Goal: Transaction & Acquisition: Purchase product/service

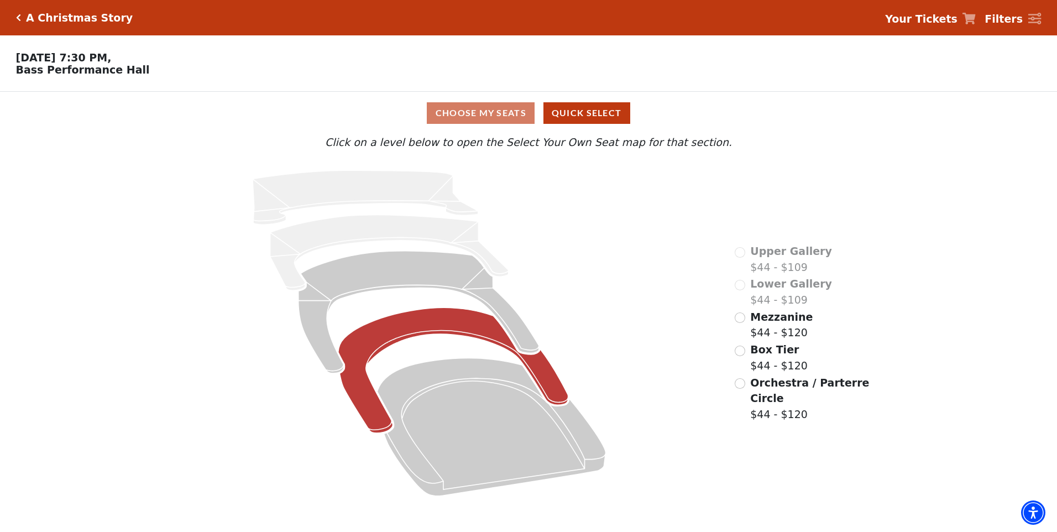
click at [546, 378] on icon at bounding box center [453, 371] width 230 height 126
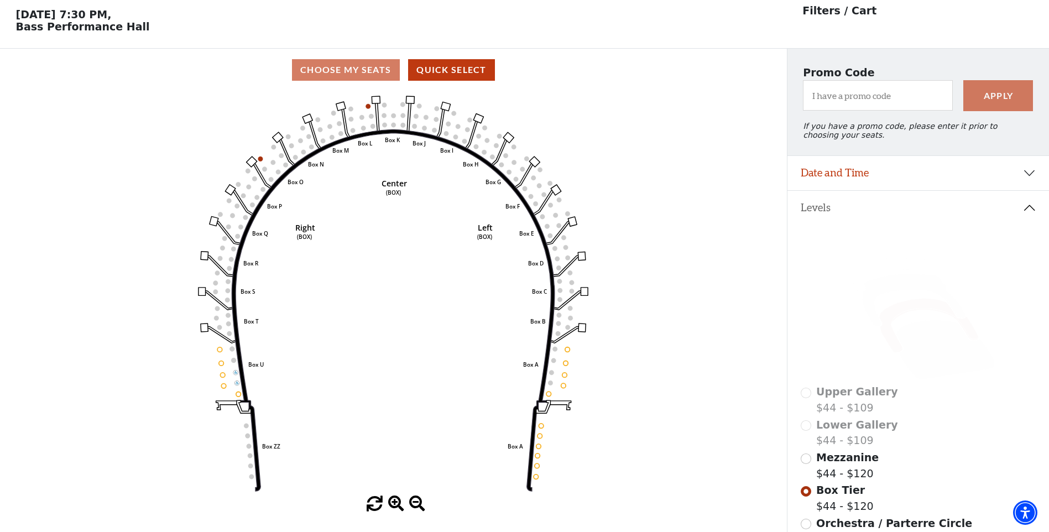
scroll to position [51, 0]
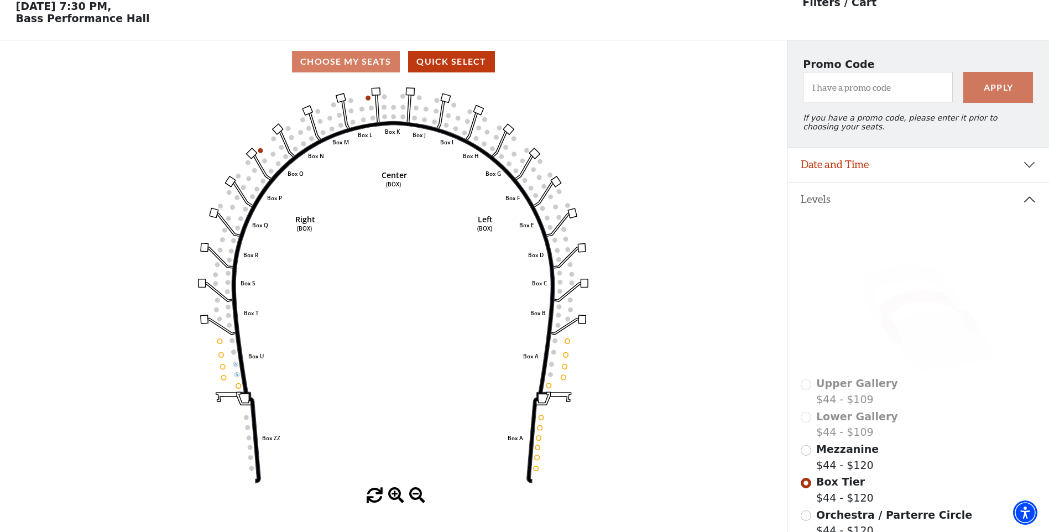
click at [352, 70] on div "Choose My Seats Quick Select" at bounding box center [393, 62] width 787 height 22
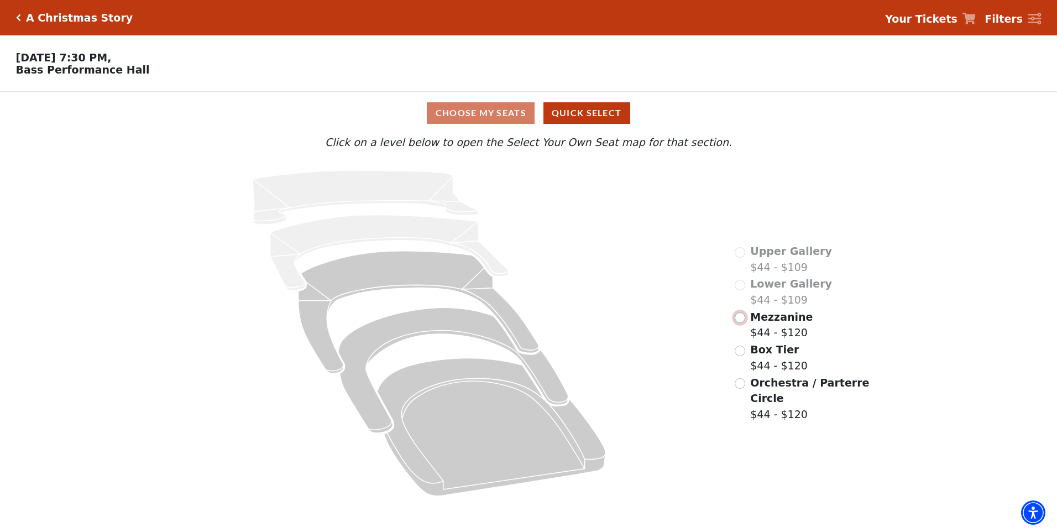
click at [738, 323] on input "Mezzanine$44 - $120\a" at bounding box center [740, 317] width 11 height 11
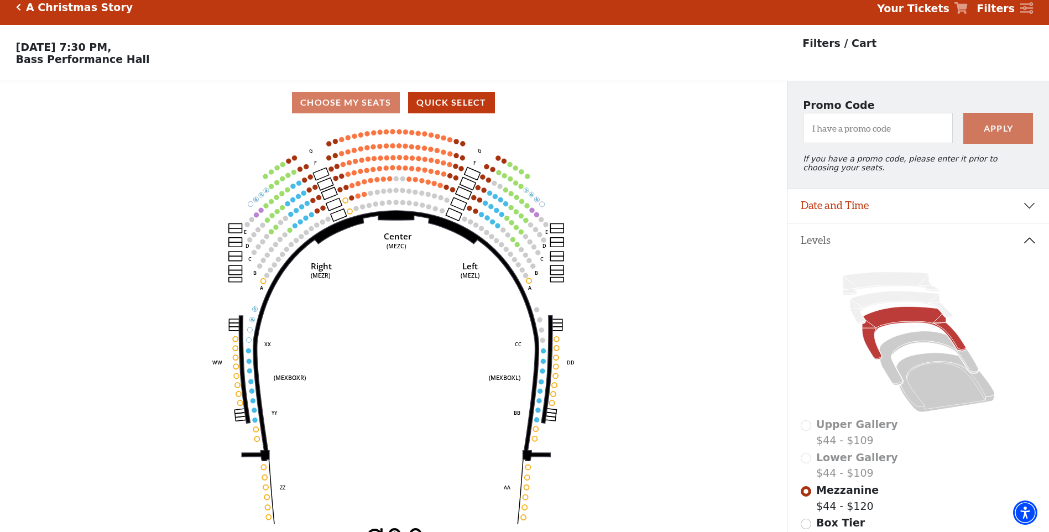
scroll to position [51, 0]
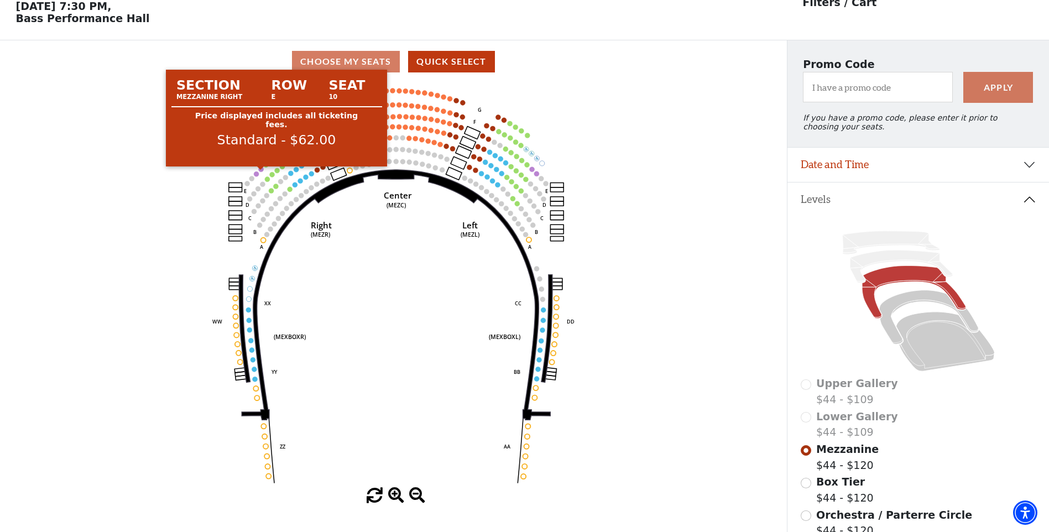
click at [262, 171] on circle at bounding box center [261, 168] width 5 height 5
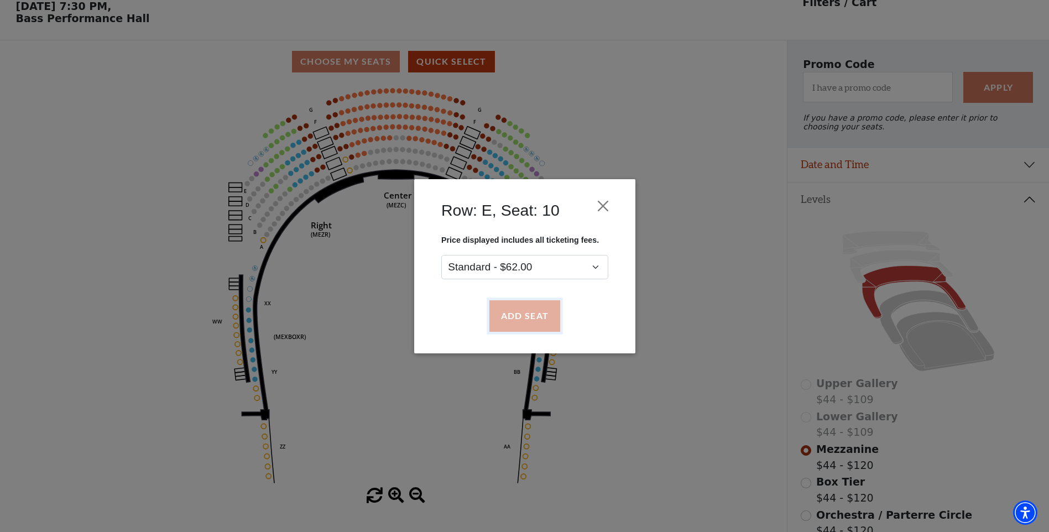
click at [516, 318] on button "Add Seat" at bounding box center [524, 315] width 71 height 31
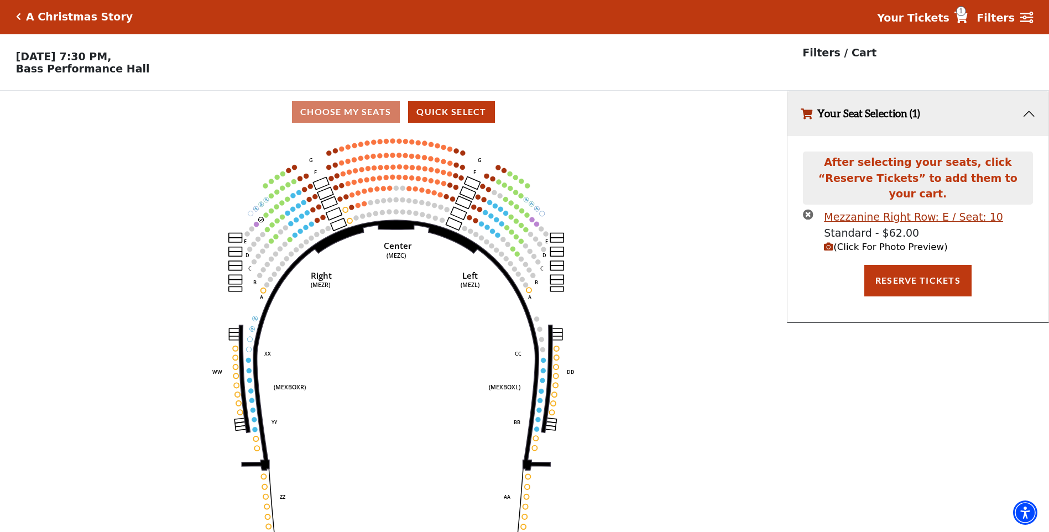
scroll to position [0, 0]
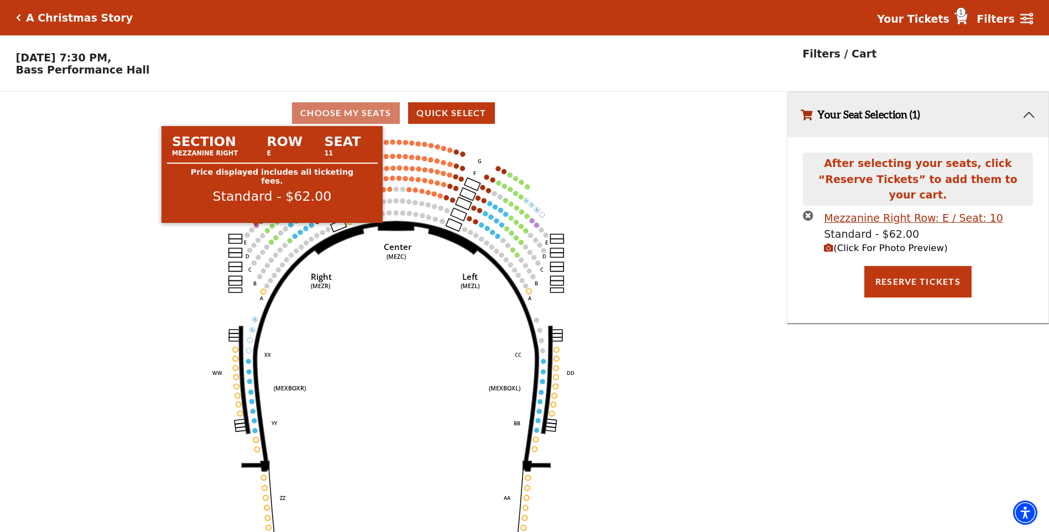
click at [255, 228] on circle at bounding box center [256, 225] width 5 height 5
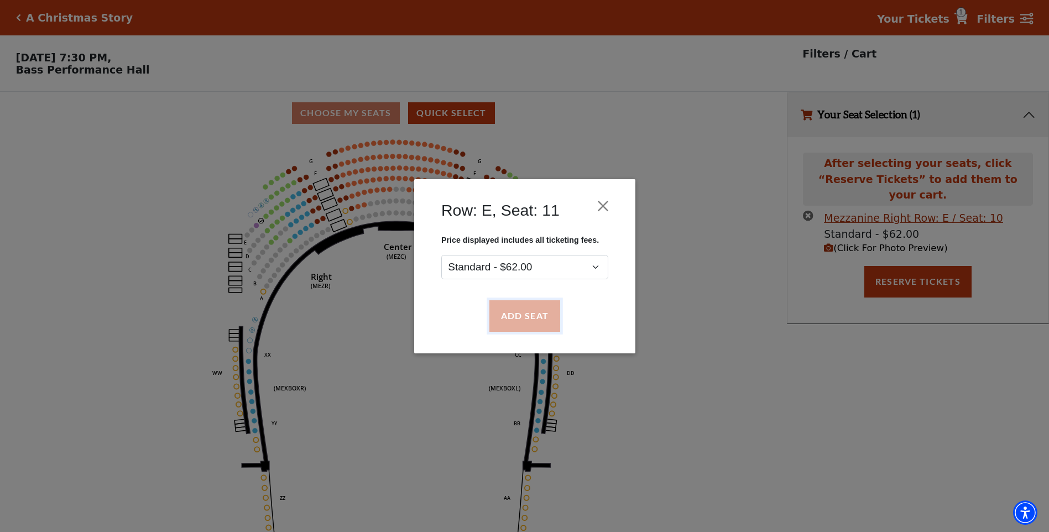
click at [530, 321] on button "Add Seat" at bounding box center [524, 315] width 71 height 31
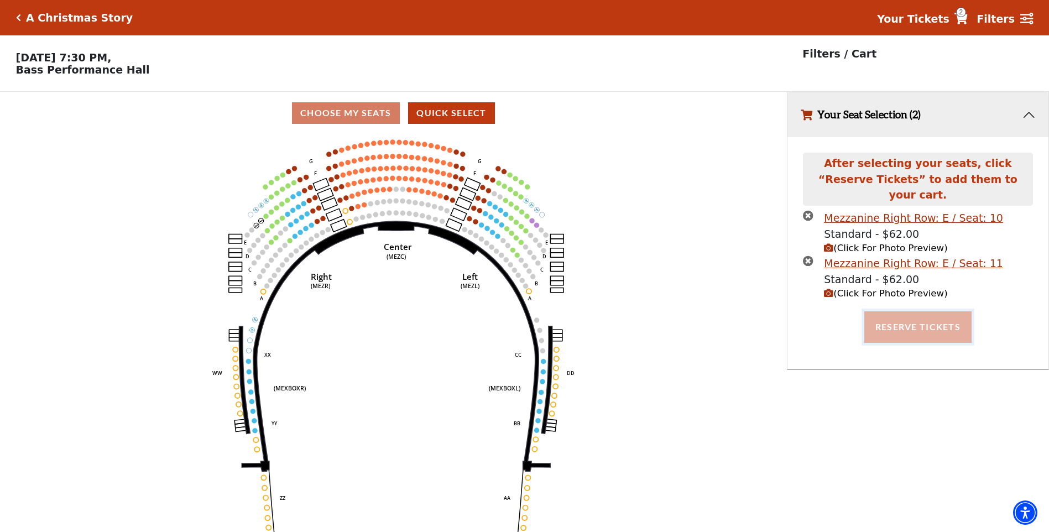
click at [900, 321] on button "Reserve Tickets" at bounding box center [917, 326] width 107 height 31
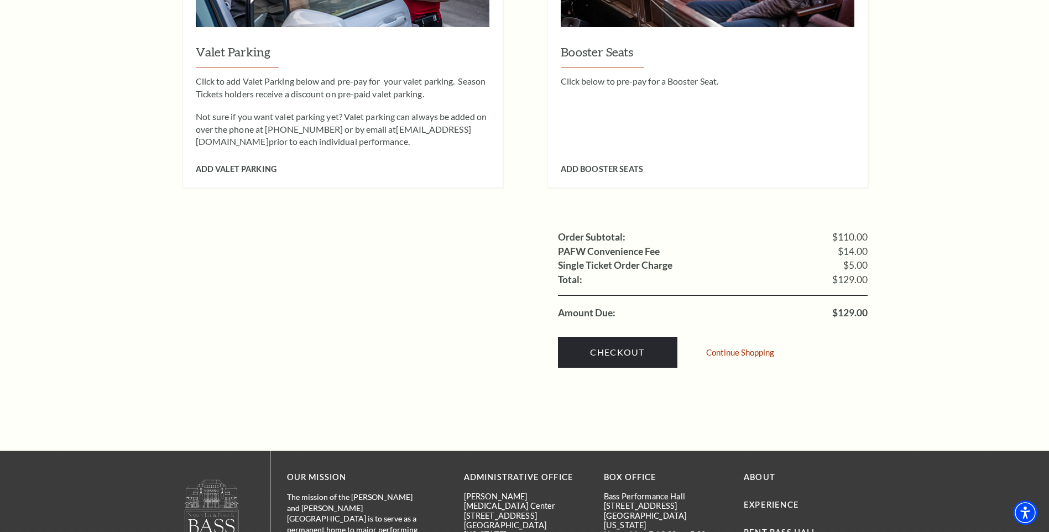
scroll to position [940, 0]
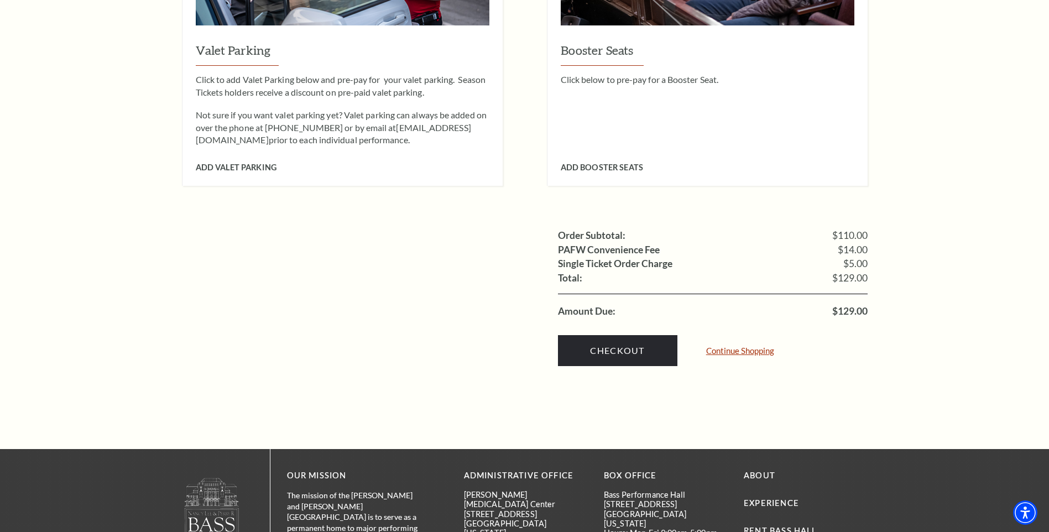
click at [733, 347] on link "Continue Shopping" at bounding box center [740, 351] width 68 height 8
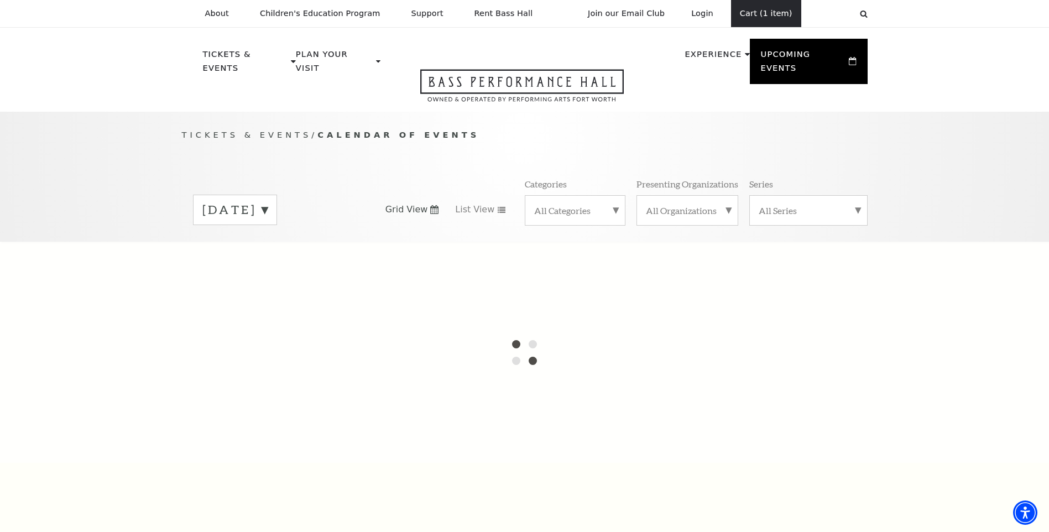
click at [767, 12] on link "Cart (1 item)" at bounding box center [766, 13] width 70 height 27
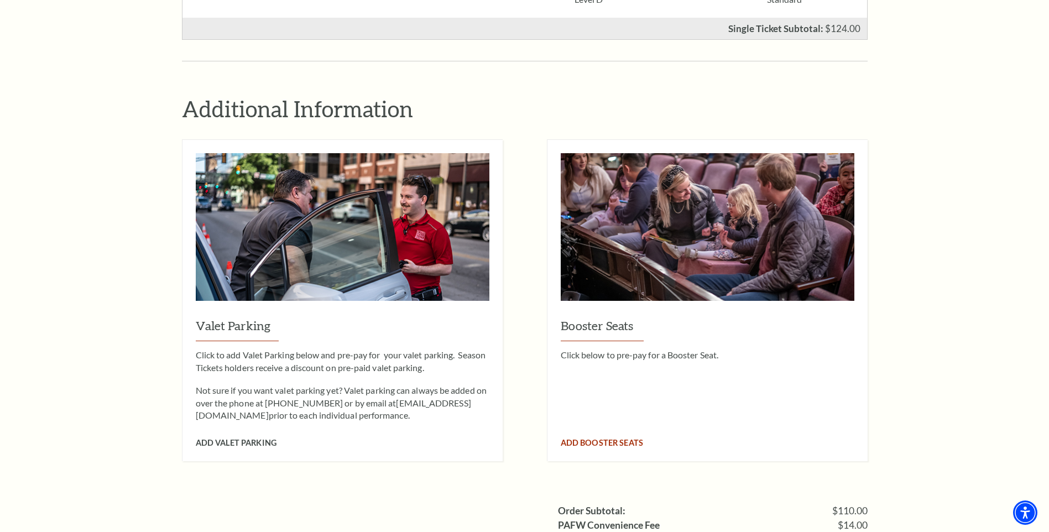
scroll to position [885, 0]
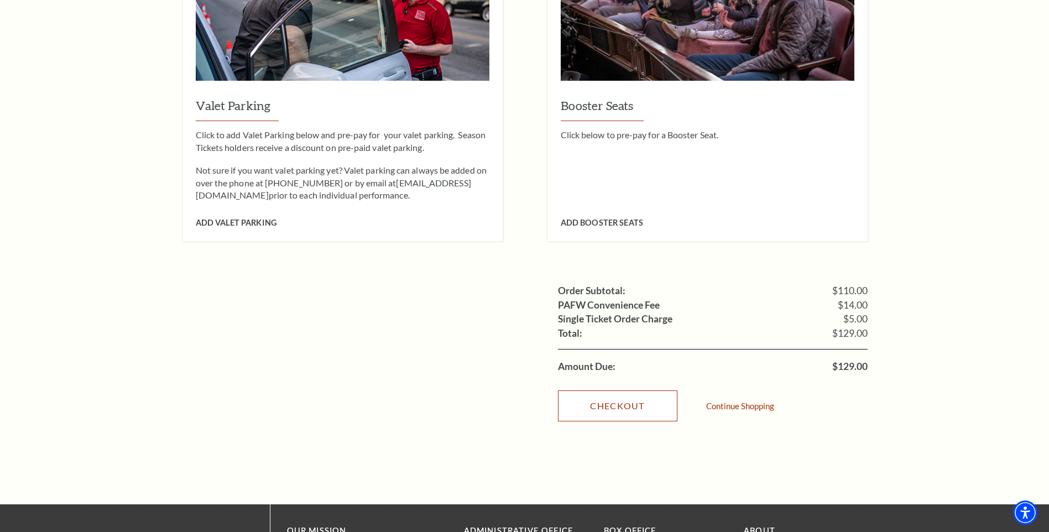
click at [649, 390] on link "Checkout" at bounding box center [617, 405] width 119 height 31
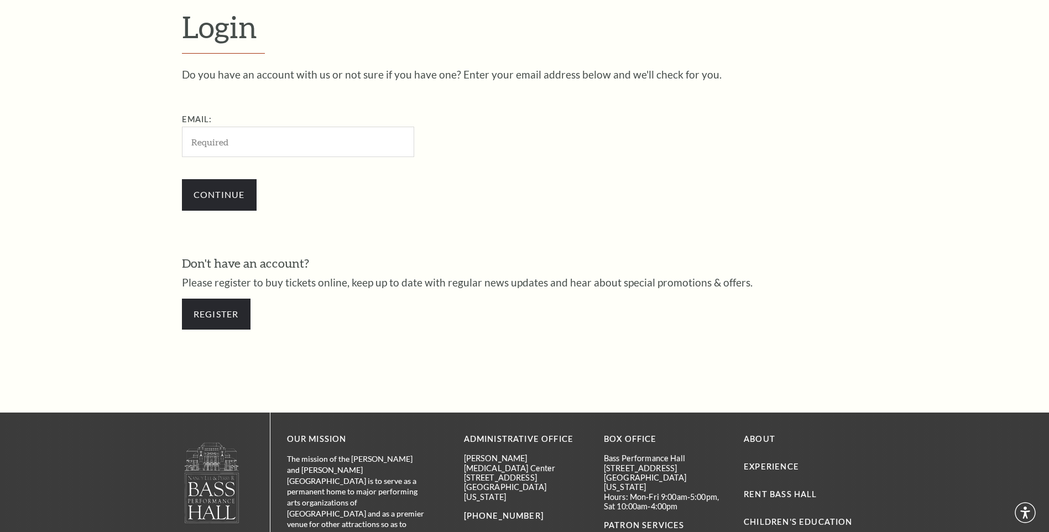
scroll to position [369, 0]
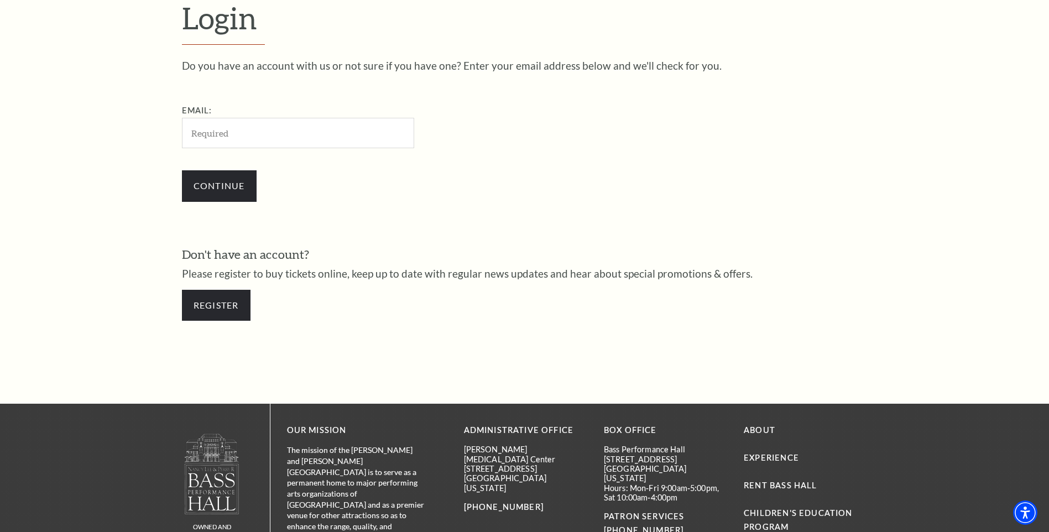
click at [271, 146] on input "Email:" at bounding box center [298, 133] width 232 height 30
type input "$105.90"
drag, startPoint x: 269, startPoint y: 129, endPoint x: -2, endPoint y: 189, distance: 277.4
paste input "PerWhit0807@gmail.com"
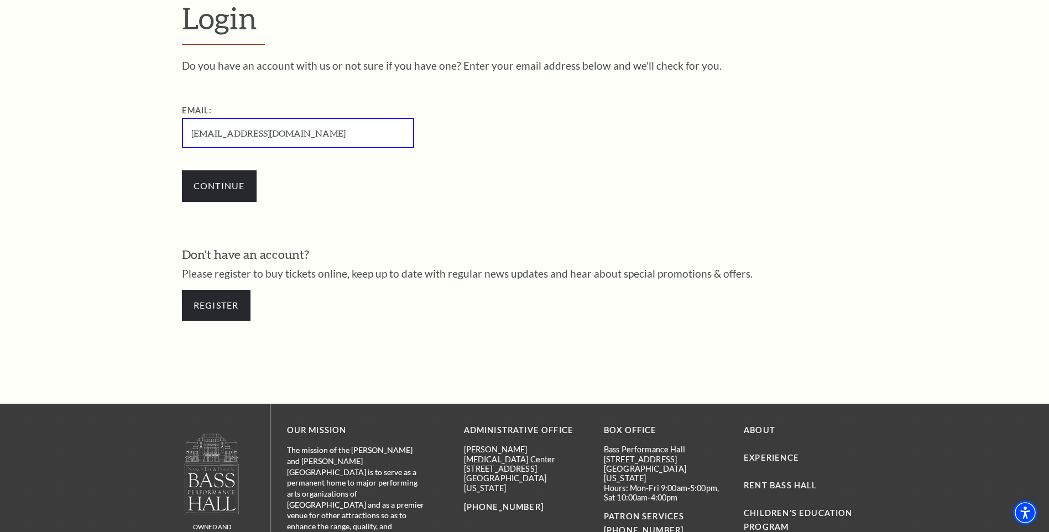
type input "PerWhit0807@gmail.com"
click at [227, 194] on input "Continue" at bounding box center [219, 185] width 75 height 31
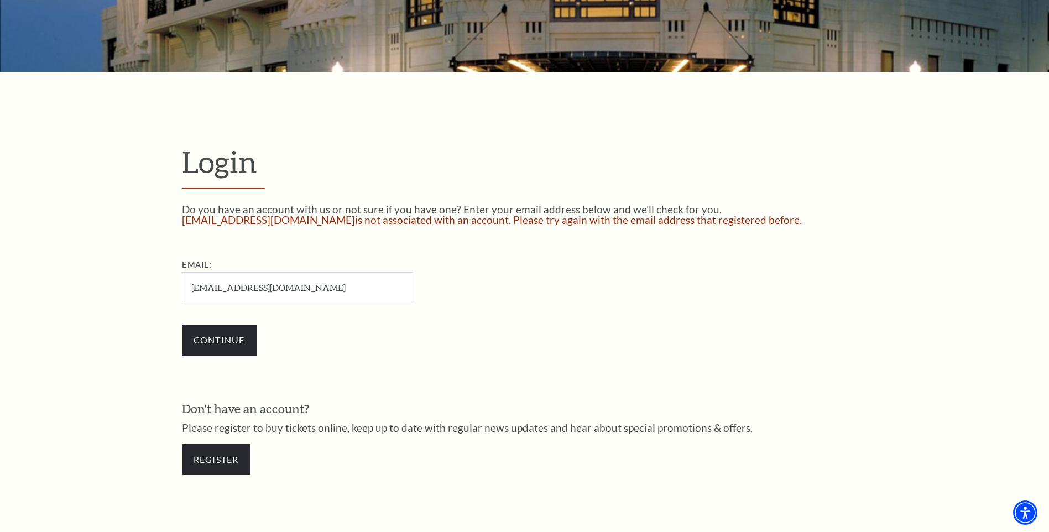
scroll to position [277, 0]
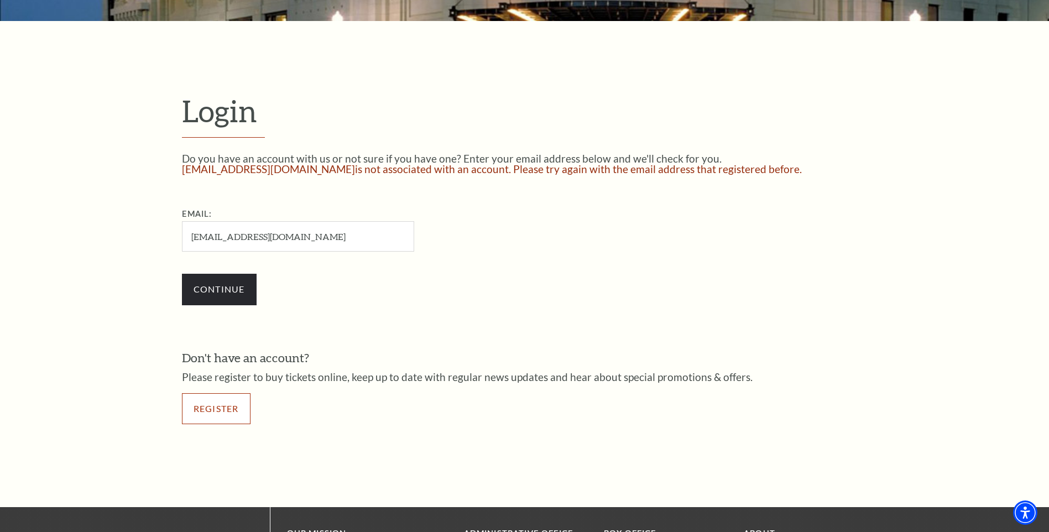
click at [231, 405] on link "Register" at bounding box center [216, 408] width 69 height 31
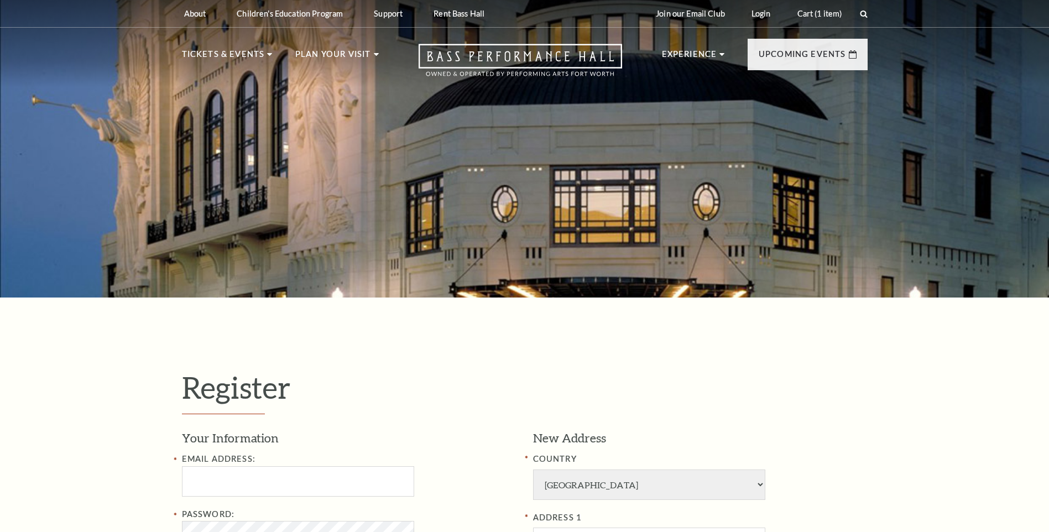
select select "1"
select select "TX"
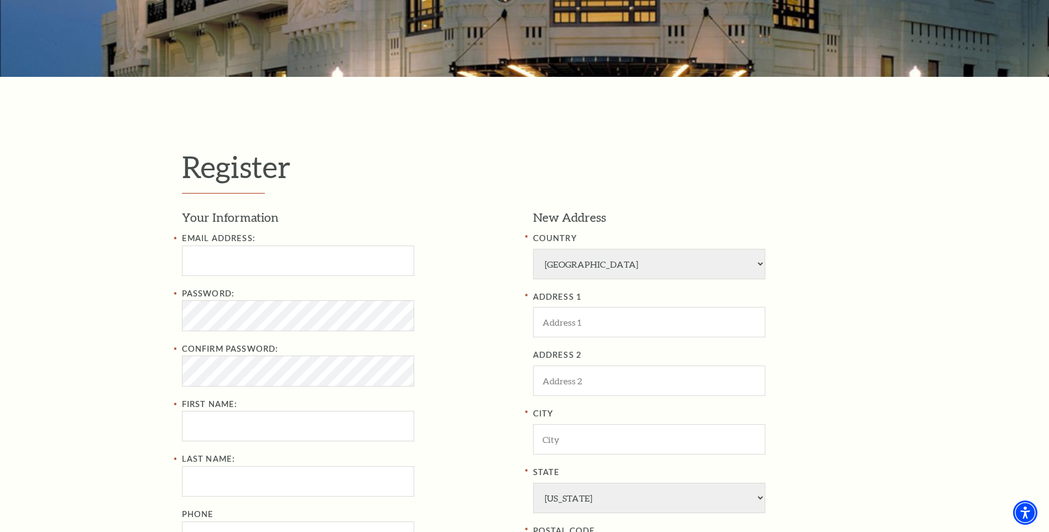
scroll to position [221, 0]
click at [273, 253] on input "Email Address:" at bounding box center [298, 260] width 232 height 30
type input "PerWhit0807@gmail.com"
type input "[PERSON_NAME]"
type input "Person"
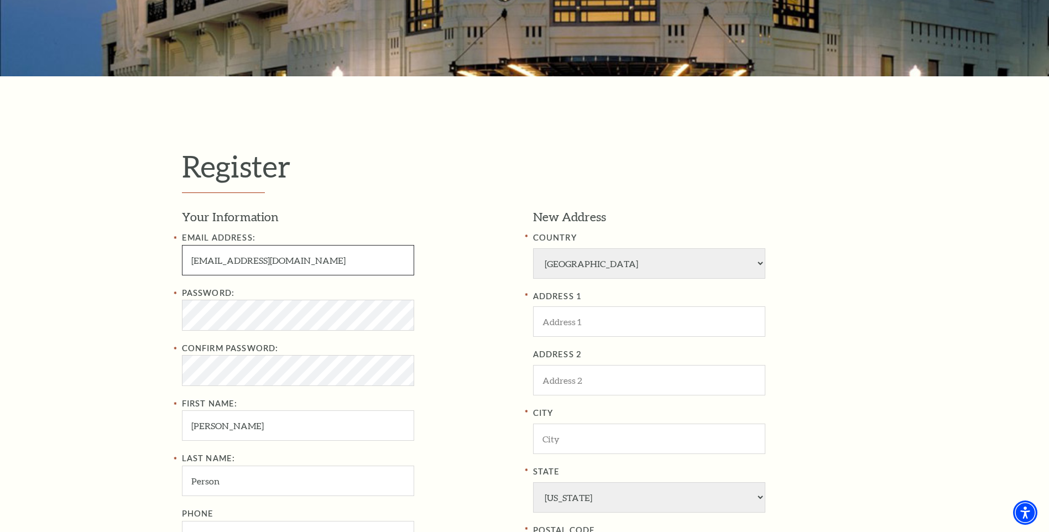
type input "860-382-8932"
type input "WhittSinn7987@gmail.com"
type input "17 B Saint James Row"
type input "Danielson"
select select "CT"
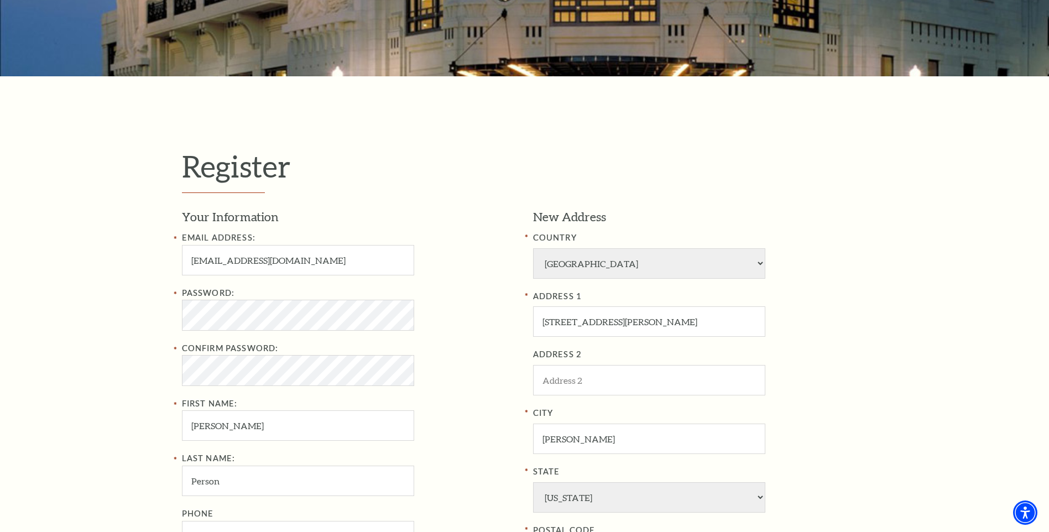
type input "06239"
drag, startPoint x: 321, startPoint y: 265, endPoint x: 157, endPoint y: 258, distance: 164.4
click at [157, 258] on div "Register Your Information Email Address: WhittSinn7987@gmail.com Password: Conf…" at bounding box center [524, 413] width 1049 height 675
paste input "PerWhit080"
type input "PerWhit0807@gmail.com"
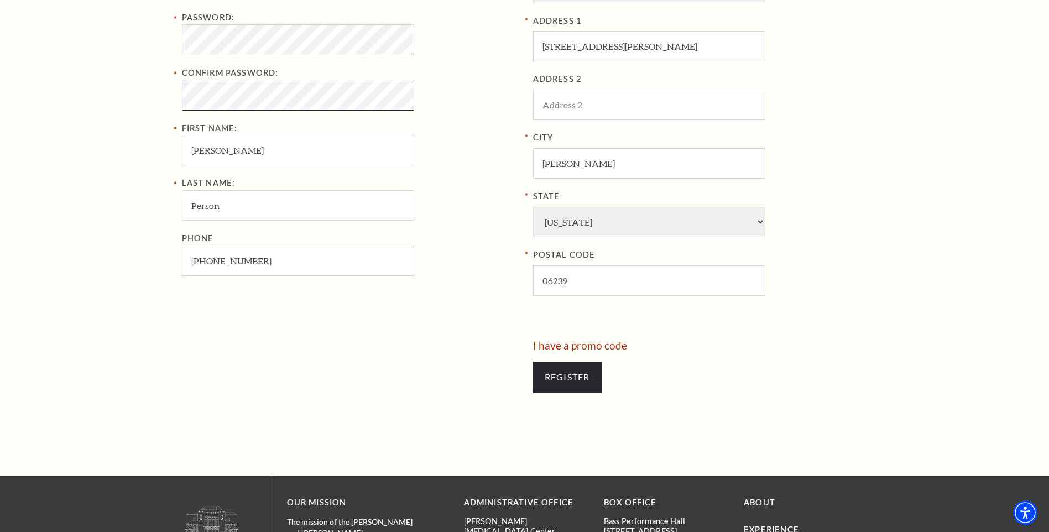
scroll to position [498, 0]
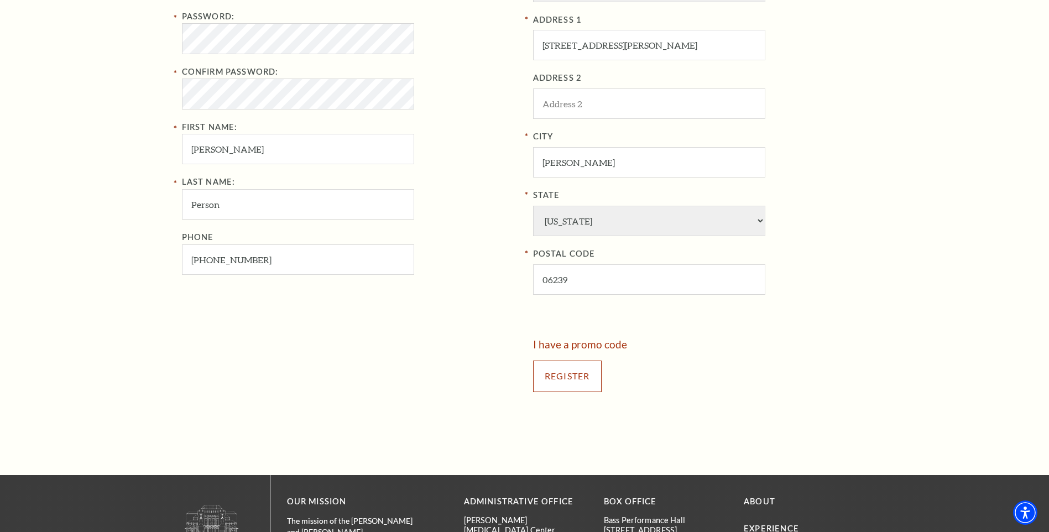
click at [572, 379] on input "Register" at bounding box center [567, 376] width 69 height 31
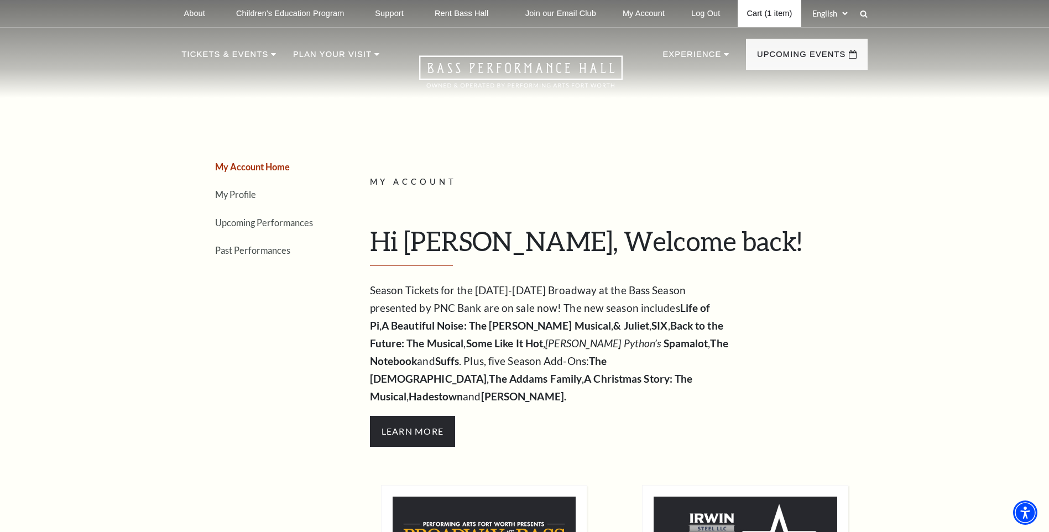
click at [768, 12] on link "Cart (1 item)" at bounding box center [769, 13] width 63 height 27
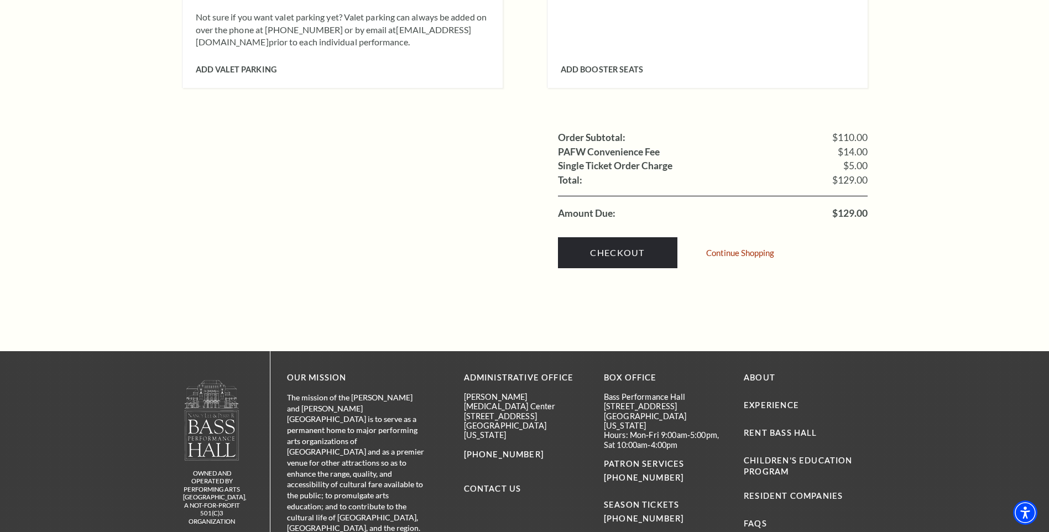
scroll to position [1051, 0]
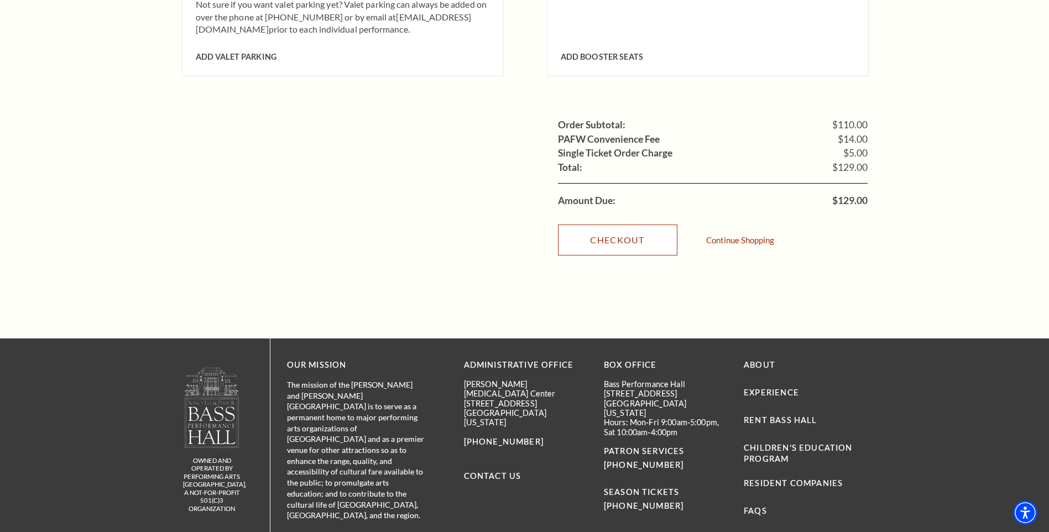
click at [612, 225] on link "Checkout" at bounding box center [617, 240] width 119 height 31
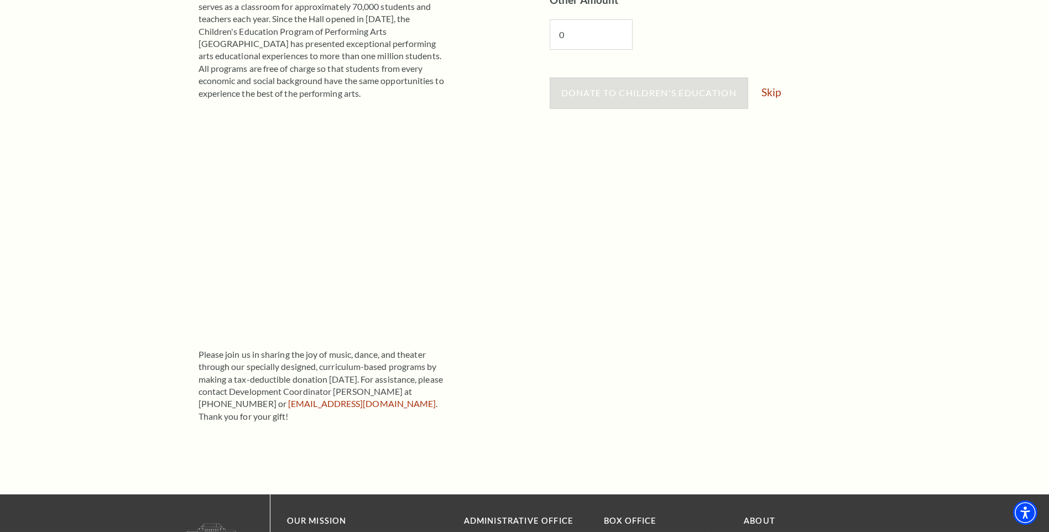
scroll to position [277, 0]
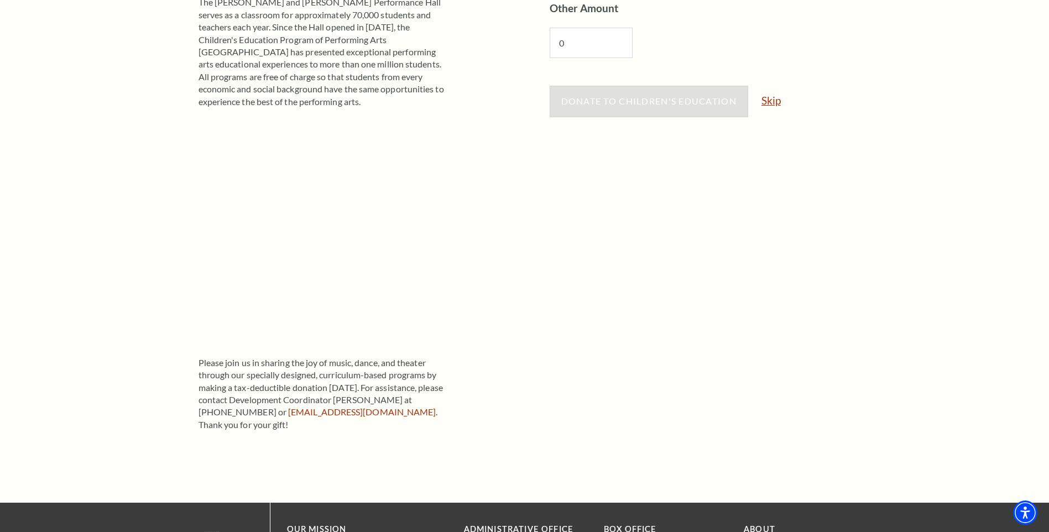
click at [770, 98] on link "Skip" at bounding box center [771, 100] width 19 height 11
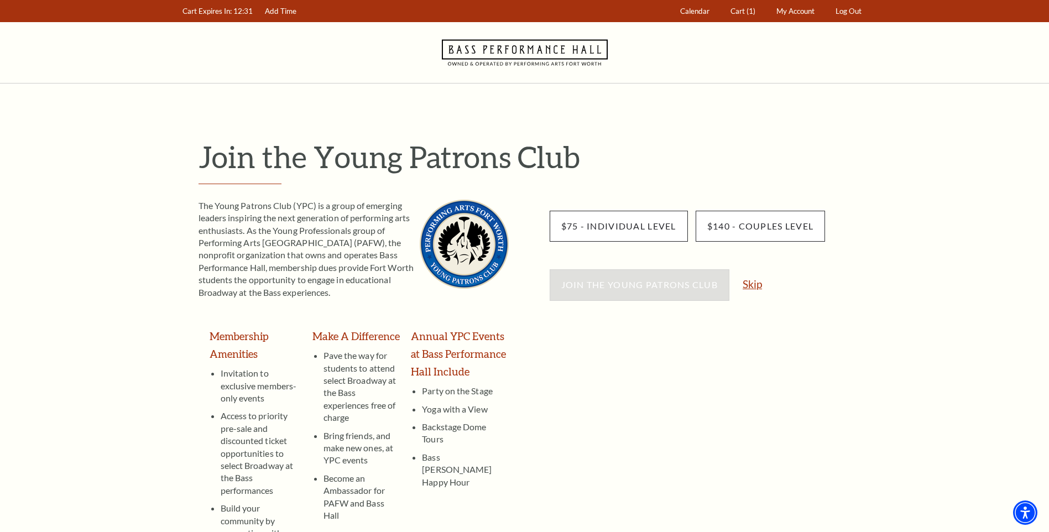
click at [760, 288] on link "Skip" at bounding box center [752, 284] width 19 height 11
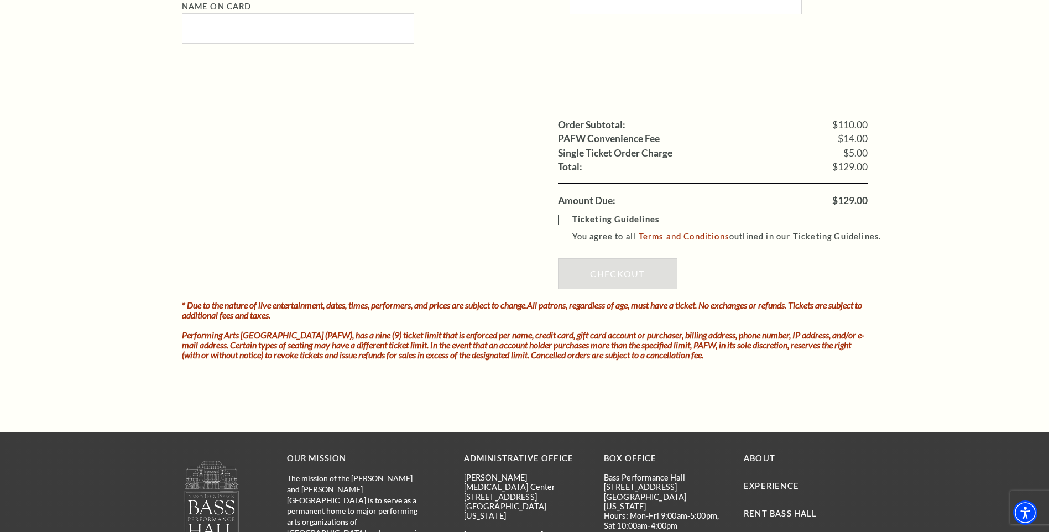
scroll to position [940, 0]
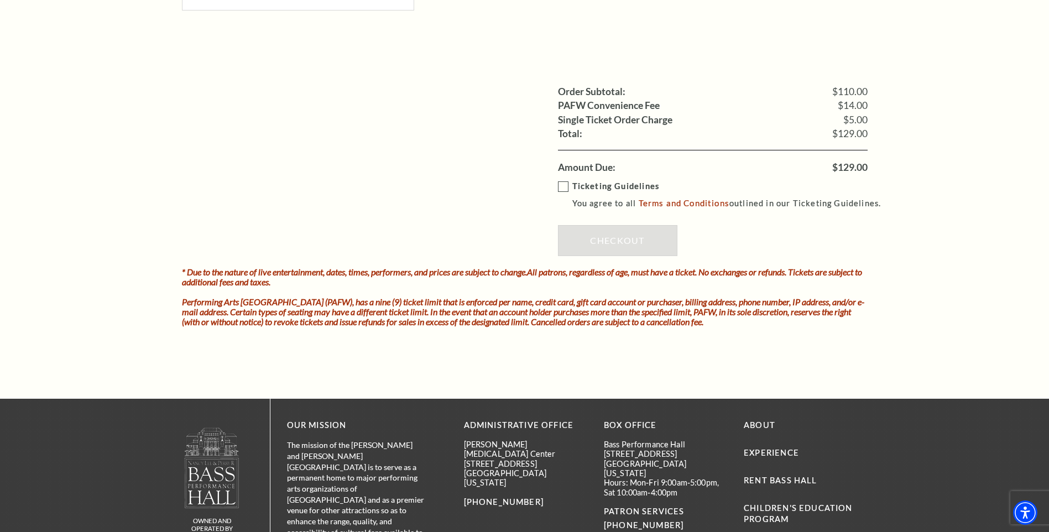
click at [562, 185] on label "Ticketing Guidelines You agree to all Terms and Conditions outlined in our Tick…" at bounding box center [725, 195] width 334 height 30
click at [0, 0] on input "Ticketing Guidelines You agree to all Terms and Conditions outlined in our Tick…" at bounding box center [0, 0] width 0 height 0
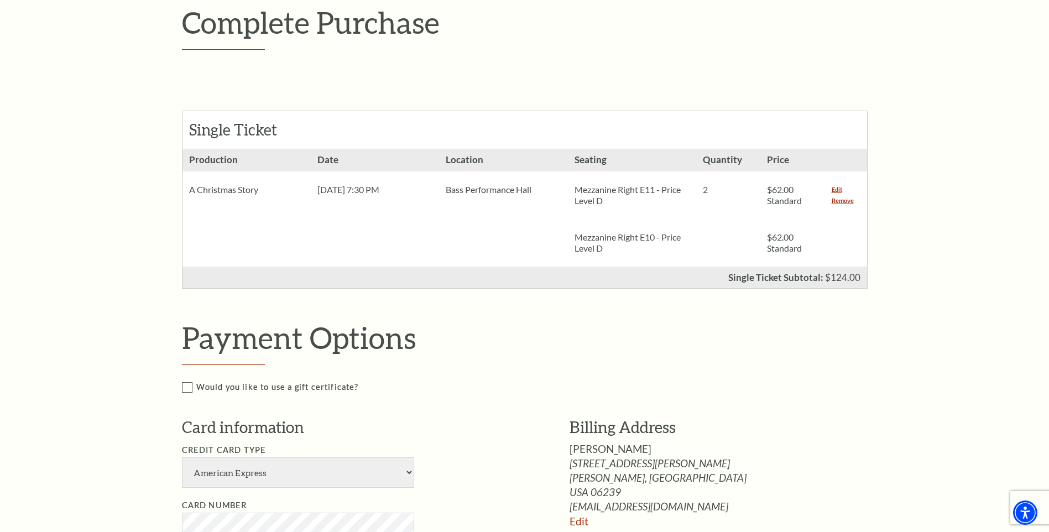
scroll to position [332, 0]
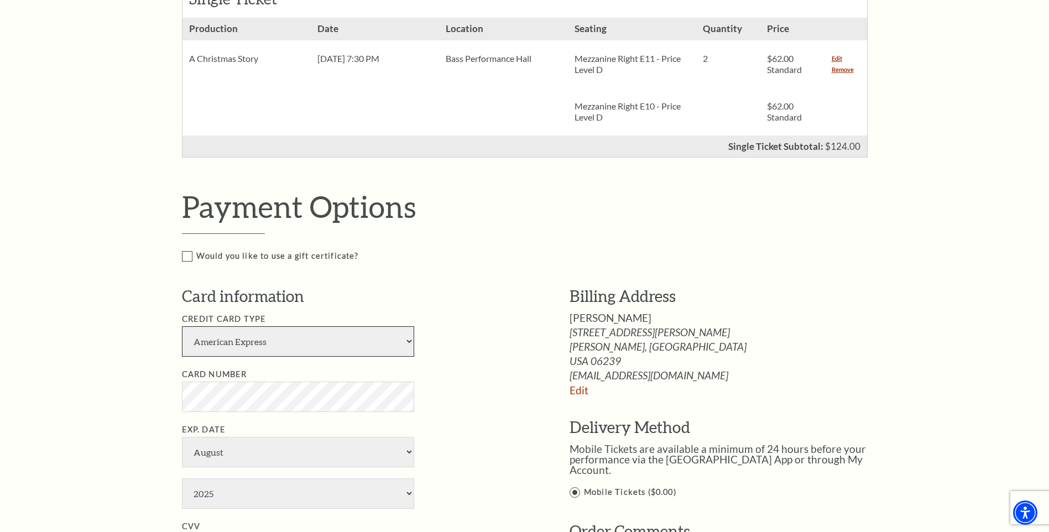
click at [402, 340] on select "American Express Visa Master Card Discover" at bounding box center [298, 341] width 232 height 30
select select "25"
click at [182, 326] on select "American Express Visa Master Card Discover" at bounding box center [298, 341] width 232 height 30
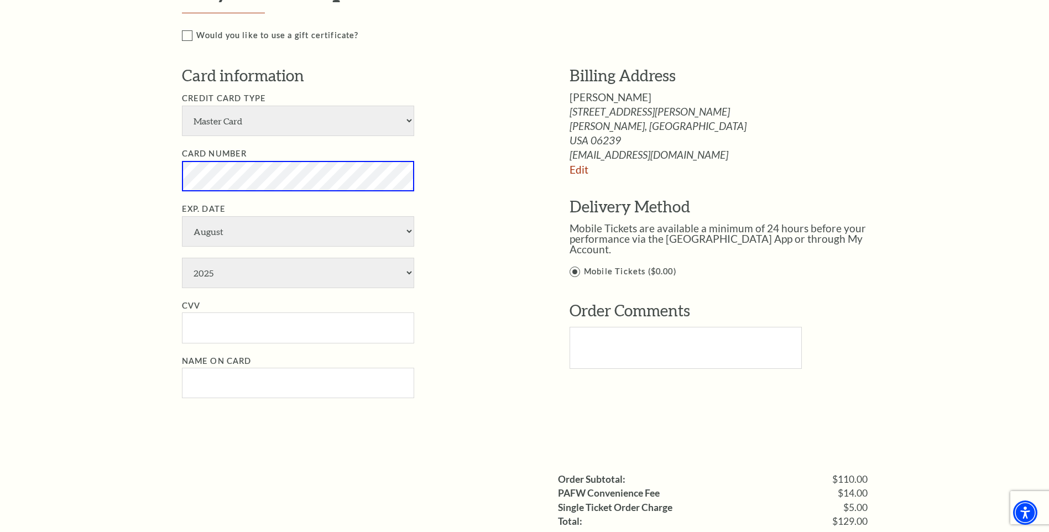
scroll to position [553, 0]
click at [276, 220] on select "January February March April May June July August September October November De…" at bounding box center [298, 231] width 232 height 30
select select "12"
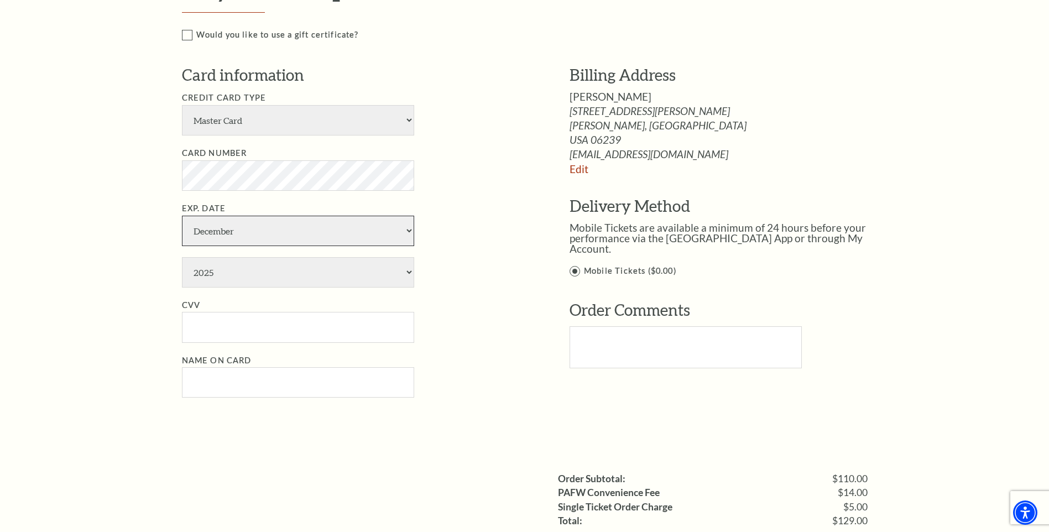
click at [182, 216] on select "January February March April May June July August September October November De…" at bounding box center [298, 231] width 232 height 30
click at [268, 277] on select "2025 2026 2027 2028 2029 2030 2031 2032 2033 2034" at bounding box center [298, 272] width 232 height 30
select select "2026"
click at [182, 257] on select "2025 2026 2027 2028 2029 2030 2031 2032 2033 2034" at bounding box center [298, 272] width 232 height 30
click at [223, 331] on input "CVV" at bounding box center [298, 327] width 232 height 30
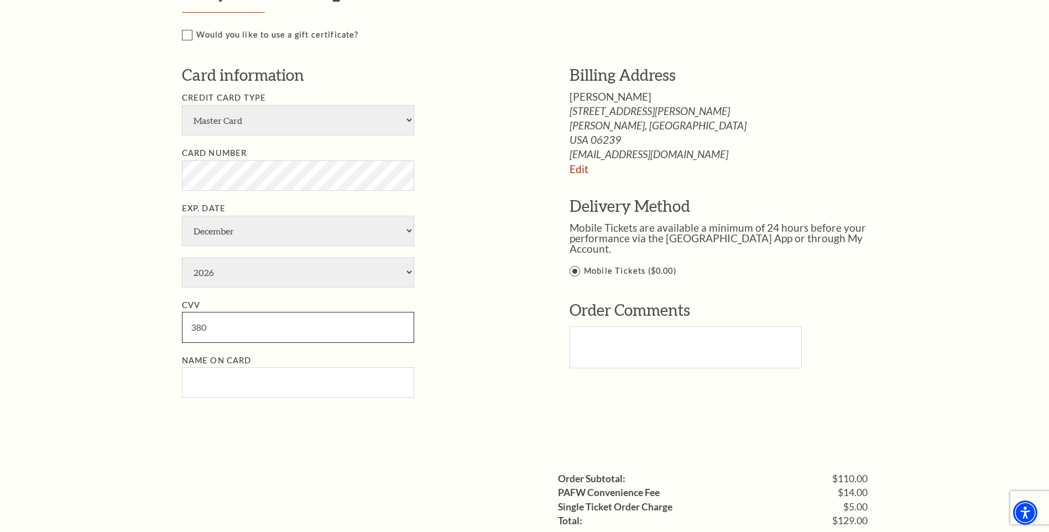
type input "380"
click at [225, 387] on input "Name on Card" at bounding box center [298, 382] width 232 height 30
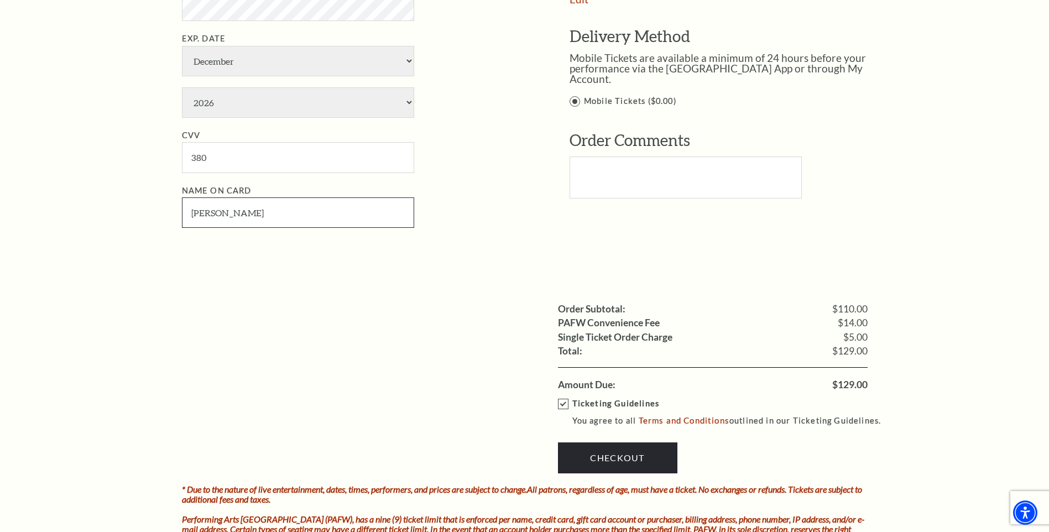
scroll to position [885, 0]
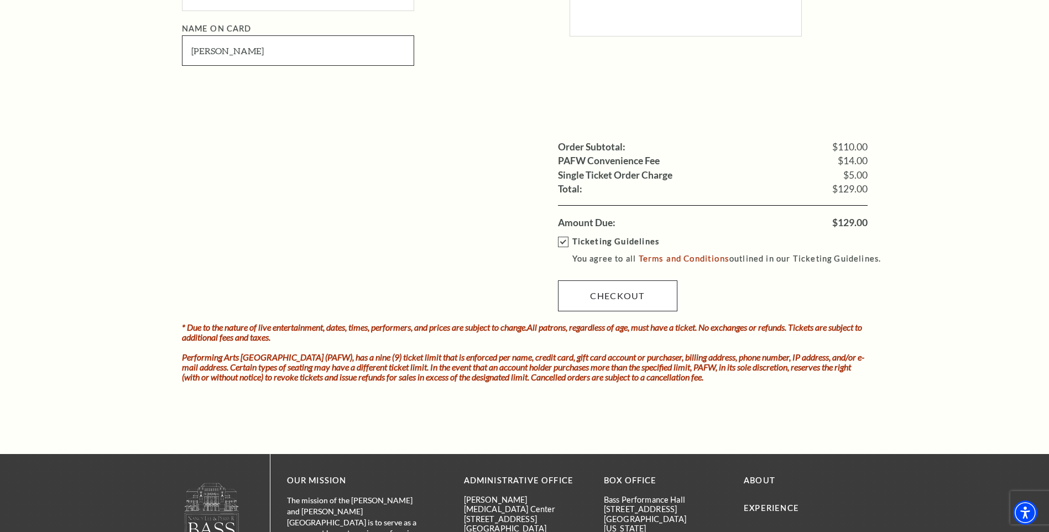
type input "Whitney Person"
click at [614, 288] on link "Checkout" at bounding box center [617, 295] width 119 height 31
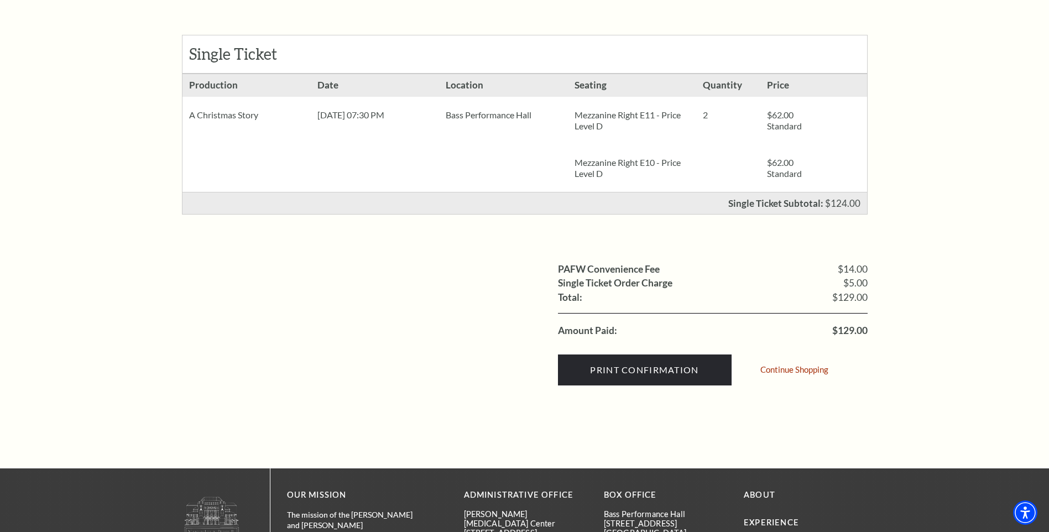
scroll to position [221, 0]
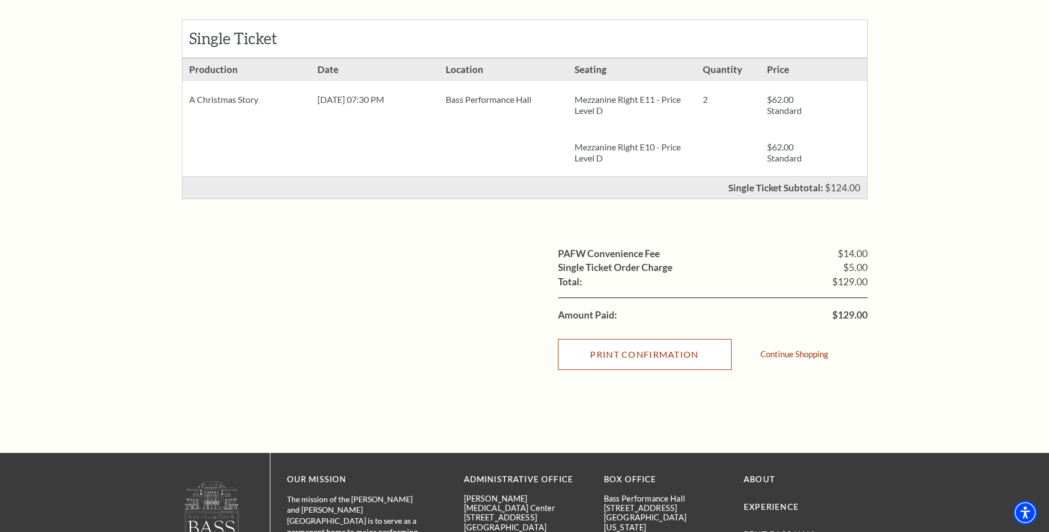
click at [615, 355] on input "Print Confirmation" at bounding box center [645, 354] width 174 height 31
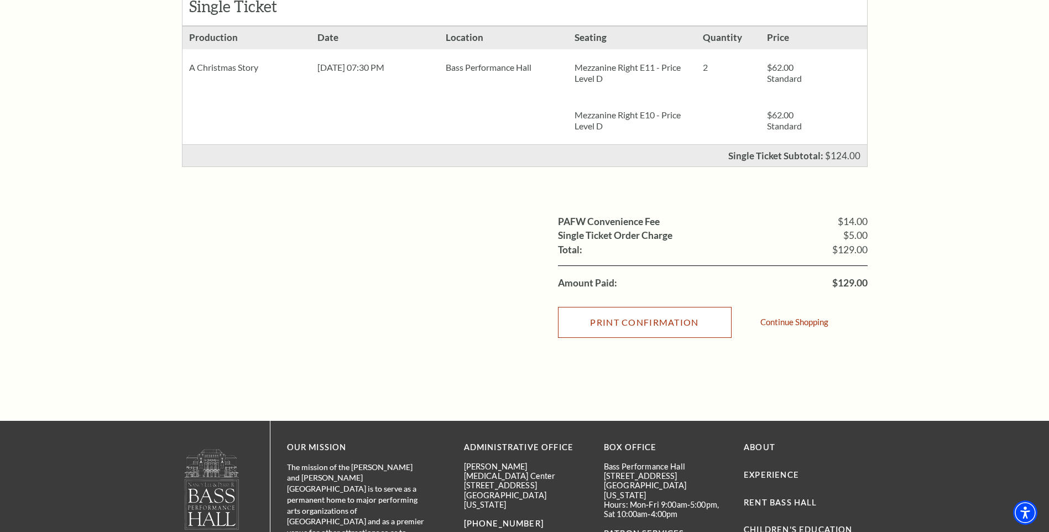
scroll to position [0, 0]
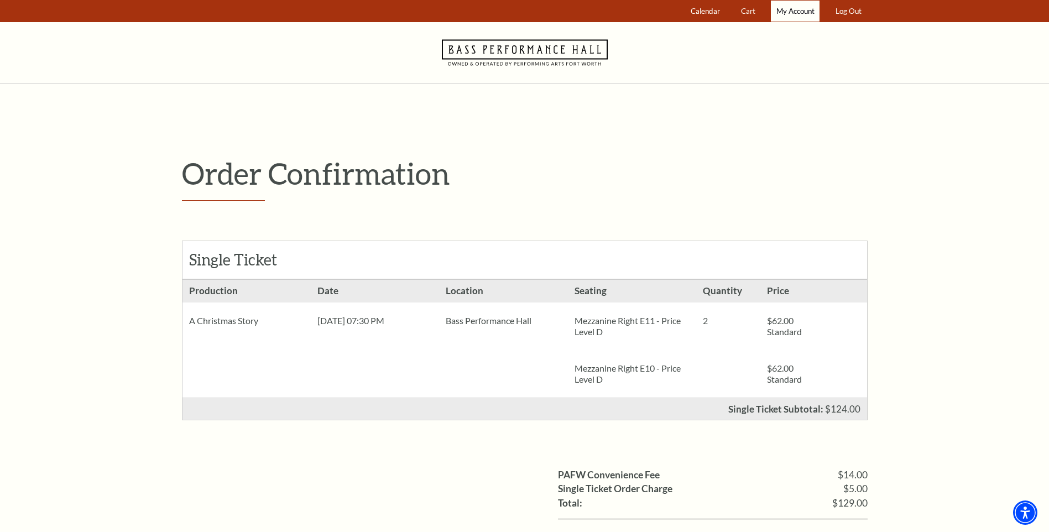
click at [779, 9] on span "My Account" at bounding box center [796, 11] width 38 height 9
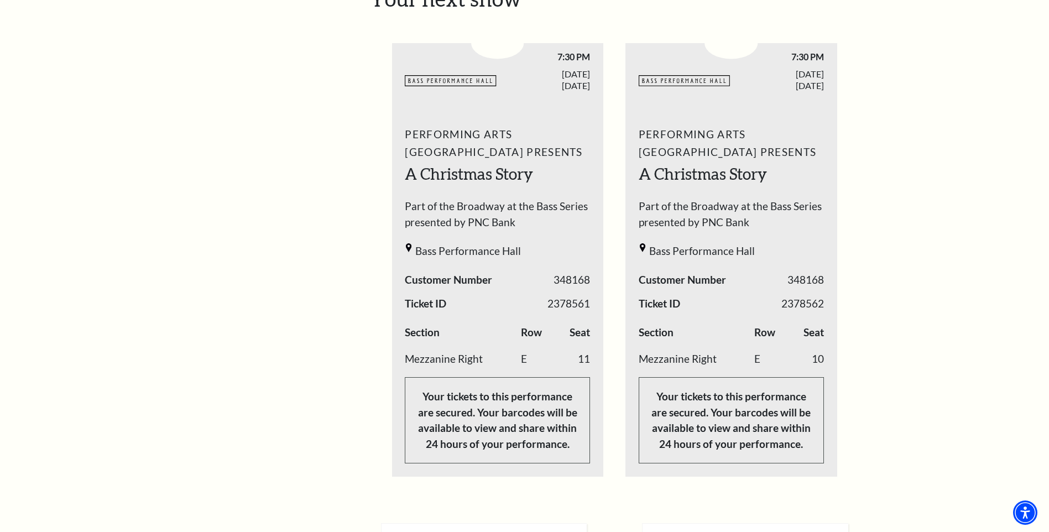
scroll to position [498, 0]
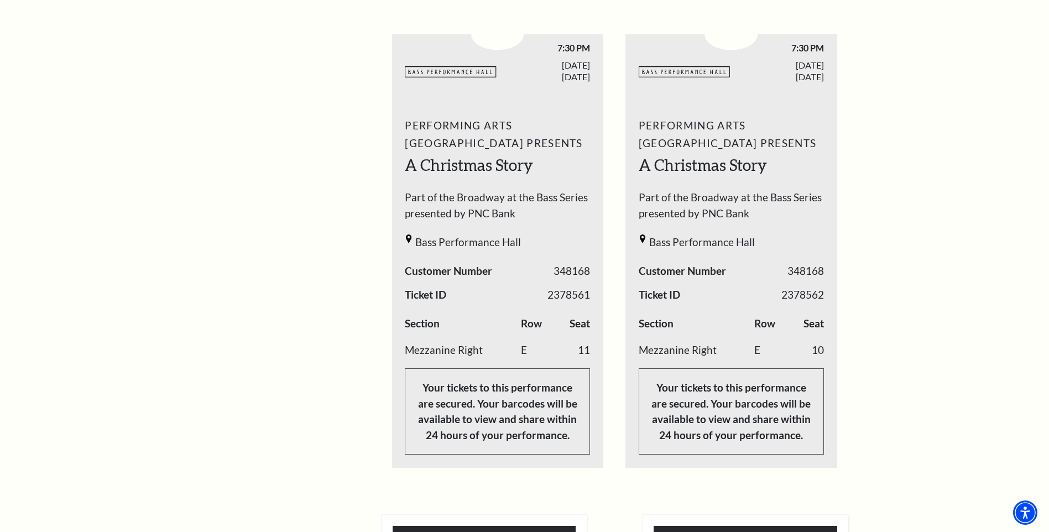
click at [586, 263] on span "348168" at bounding box center [572, 271] width 37 height 16
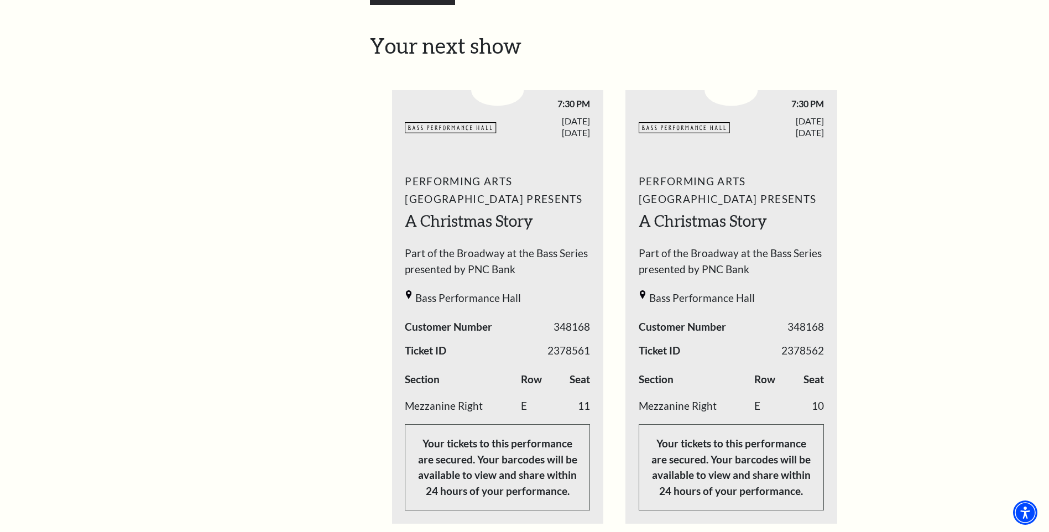
scroll to position [442, 0]
